Goal: Use online tool/utility

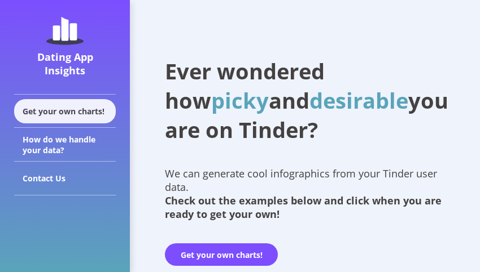
click at [89, 115] on div "Get your own charts!" at bounding box center [65, 111] width 102 height 24
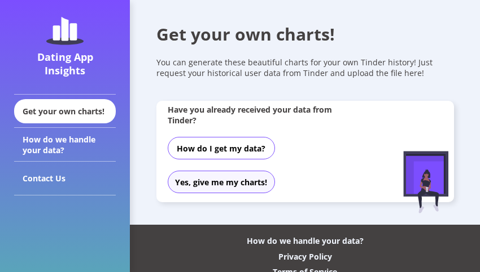
click at [216, 177] on button "Yes, give me my charts!" at bounding box center [221, 182] width 107 height 23
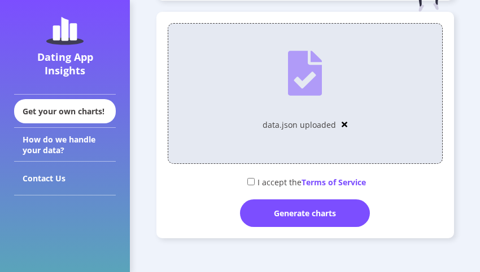
scroll to position [235, 0]
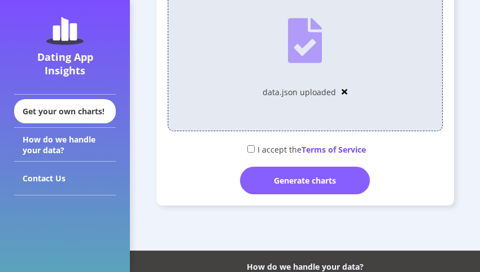
click at [298, 175] on div "Generate charts" at bounding box center [305, 181] width 130 height 28
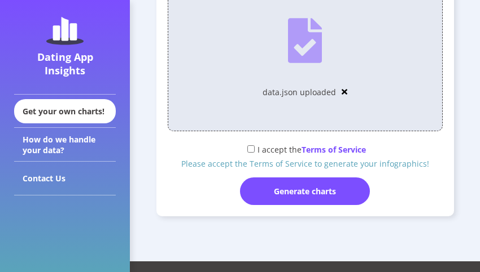
click at [250, 147] on input "checkbox" at bounding box center [250, 149] width 7 height 7
checkbox input "true"
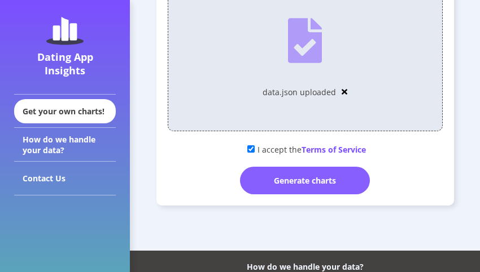
click at [288, 187] on div "Generate charts" at bounding box center [305, 181] width 130 height 28
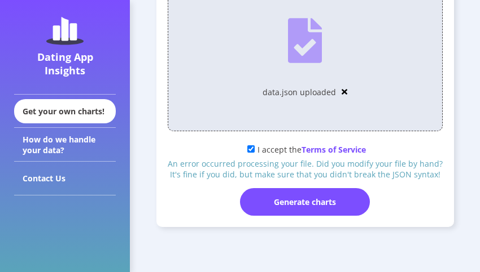
click at [341, 91] on img at bounding box center [344, 92] width 6 height 8
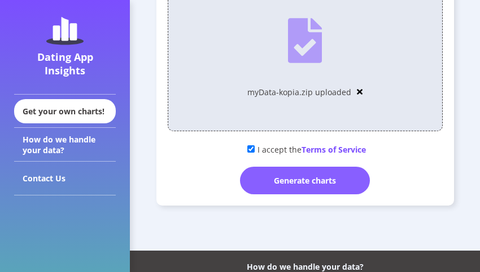
click at [319, 182] on div "Generate charts" at bounding box center [305, 181] width 130 height 28
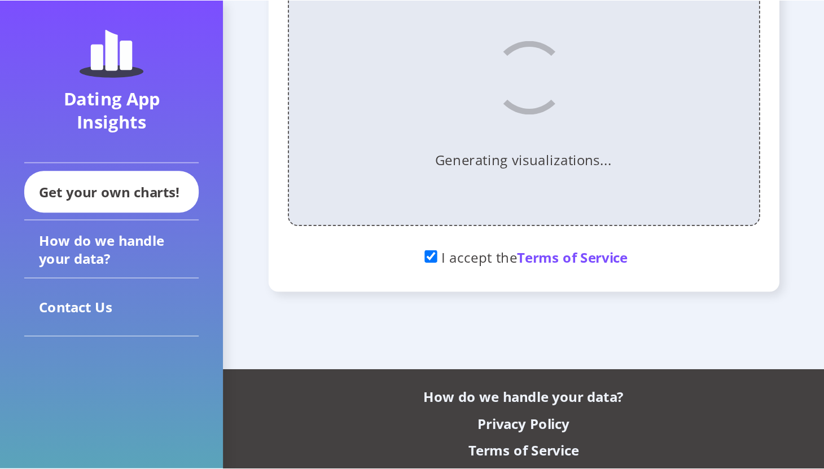
scroll to position [0, 0]
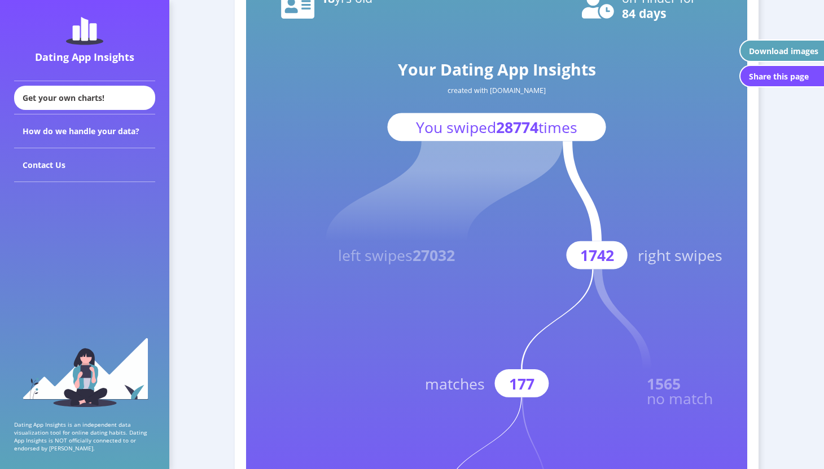
scroll to position [125, 0]
